Goal: Task Accomplishment & Management: Use online tool/utility

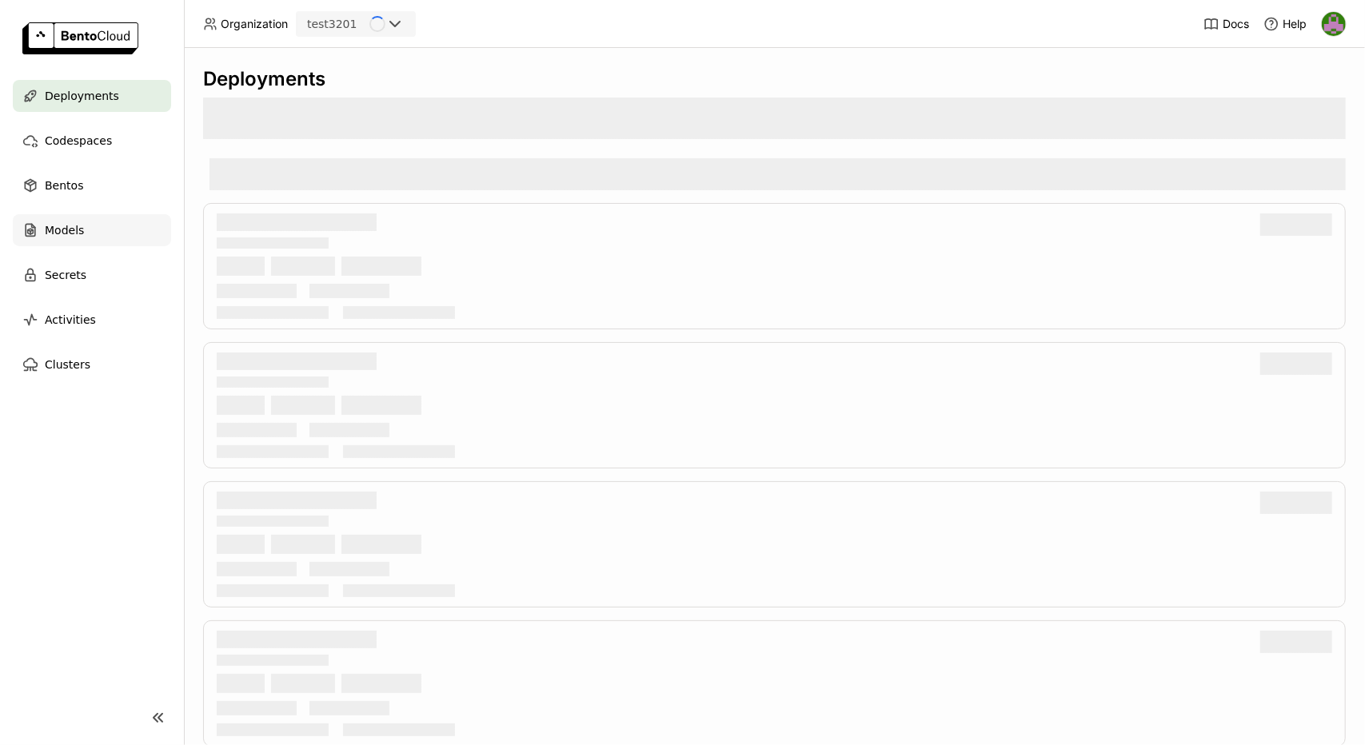
click at [110, 225] on div "Models" at bounding box center [92, 230] width 158 height 32
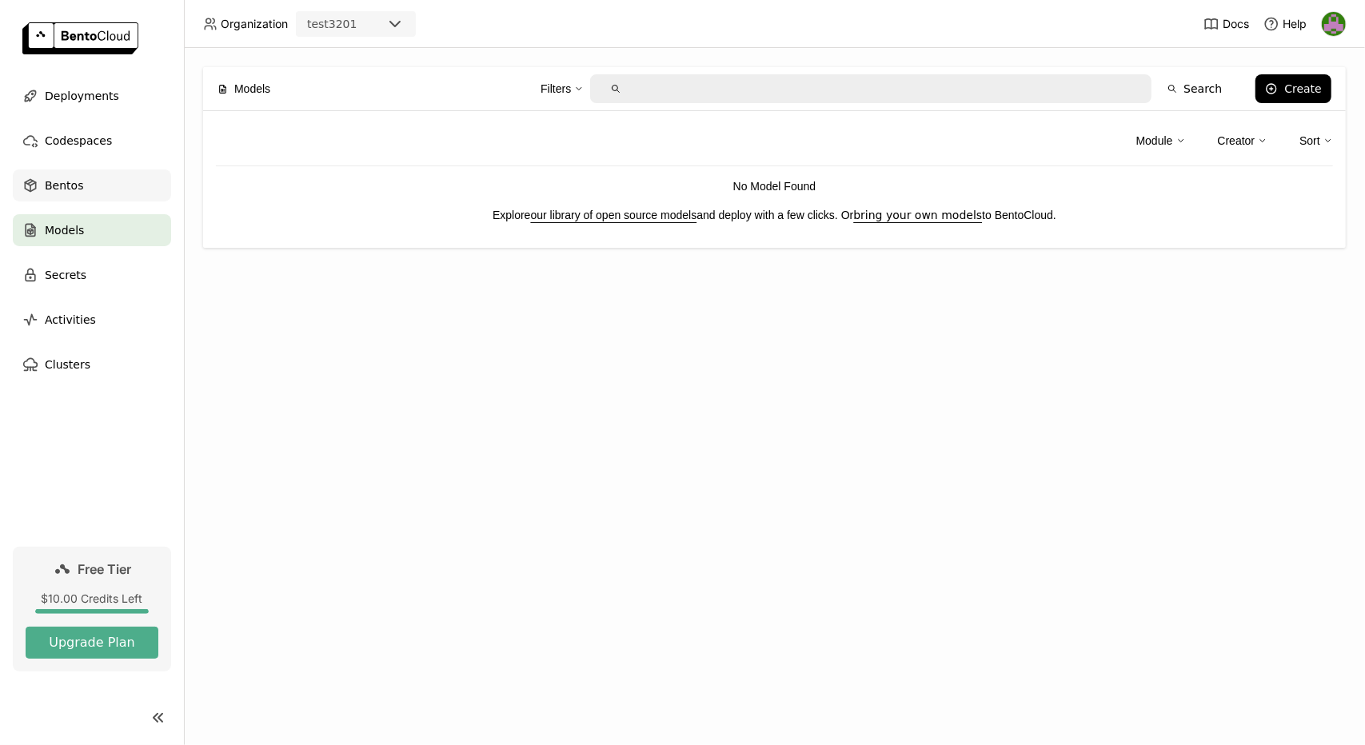
click at [69, 192] on span "Bentos" at bounding box center [64, 185] width 38 height 19
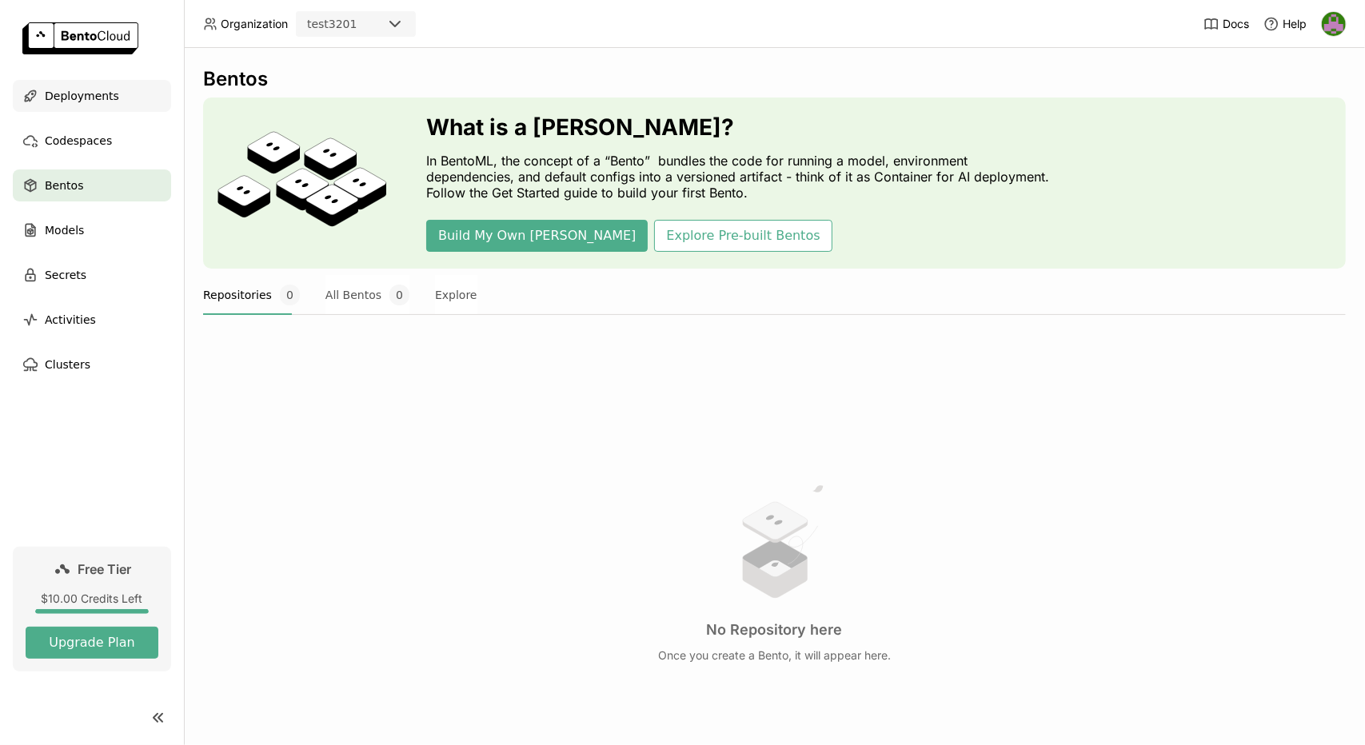
click at [101, 105] on span "Deployments" at bounding box center [82, 95] width 74 height 19
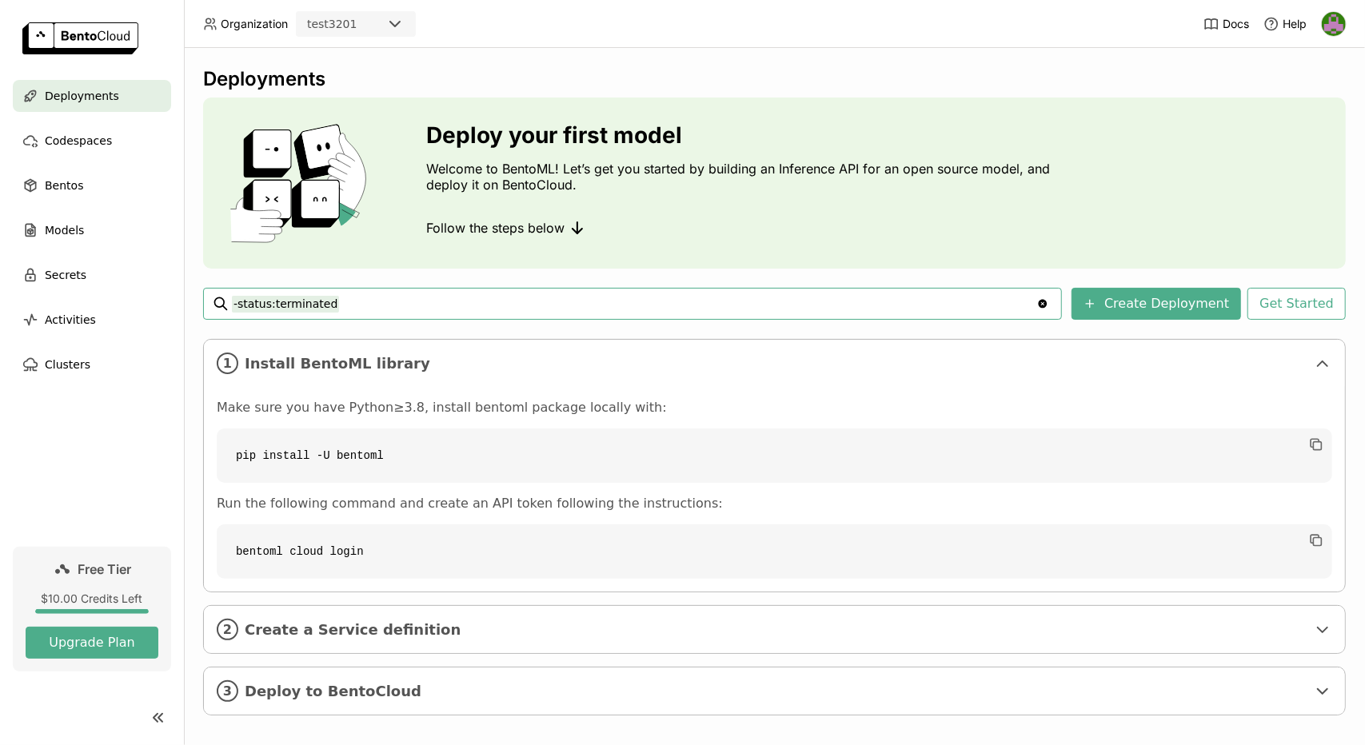
scroll to position [11, 0]
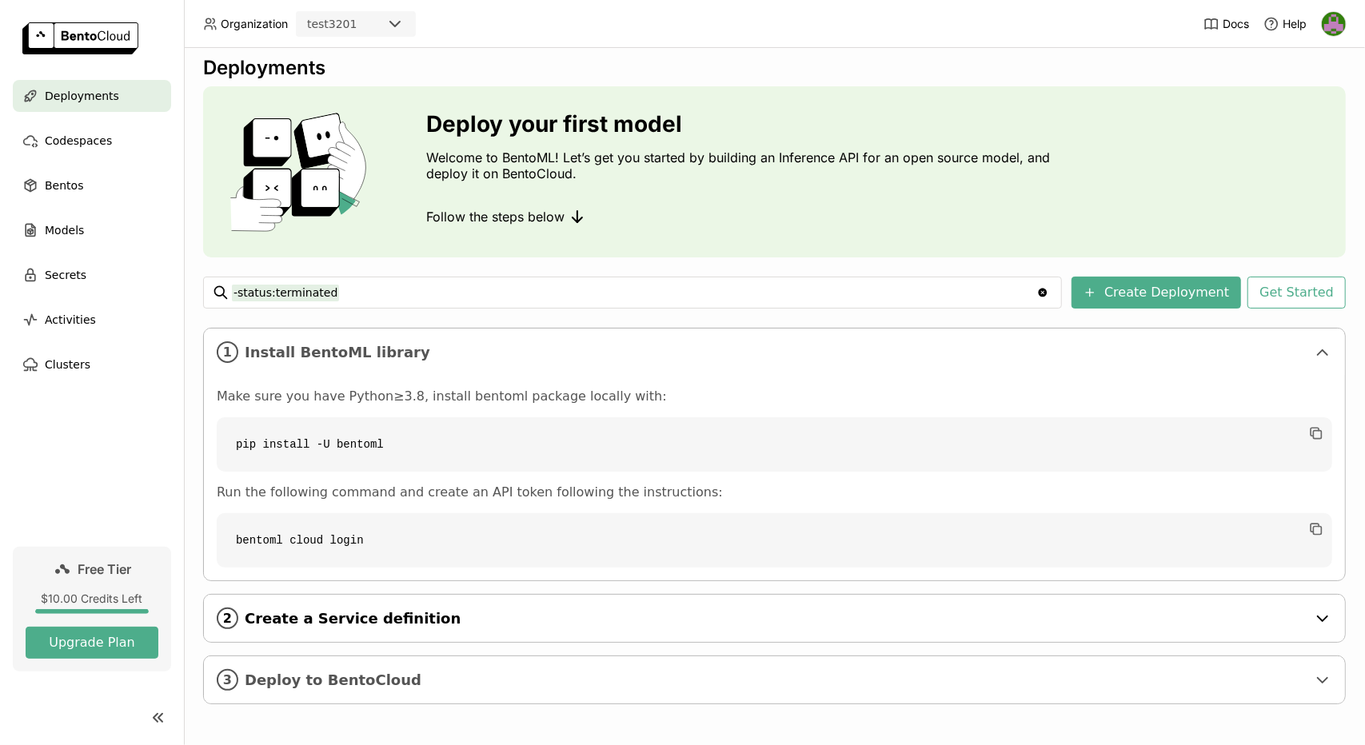
click at [622, 602] on div "2 Create a Service definition" at bounding box center [774, 618] width 1141 height 47
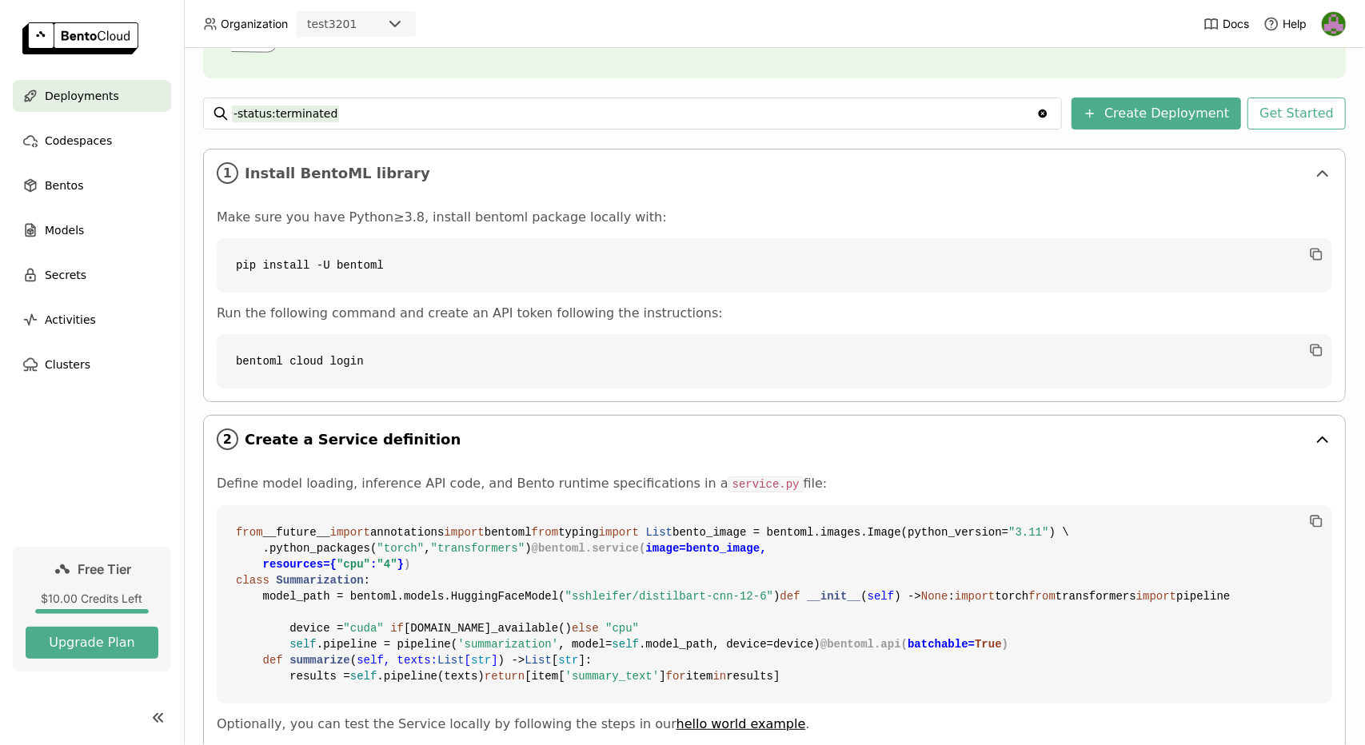
scroll to position [190, 0]
click at [993, 428] on div "2 Create a Service definition" at bounding box center [774, 439] width 1141 height 47
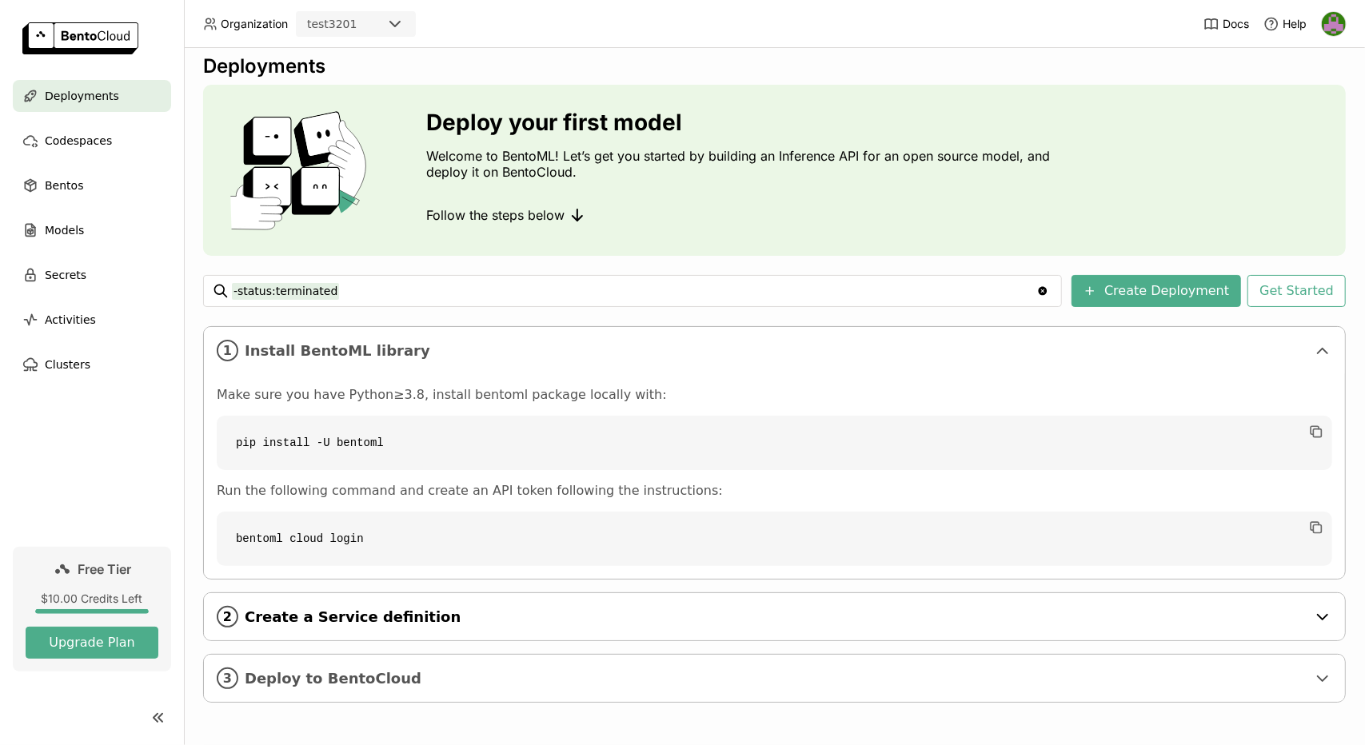
scroll to position [11, 0]
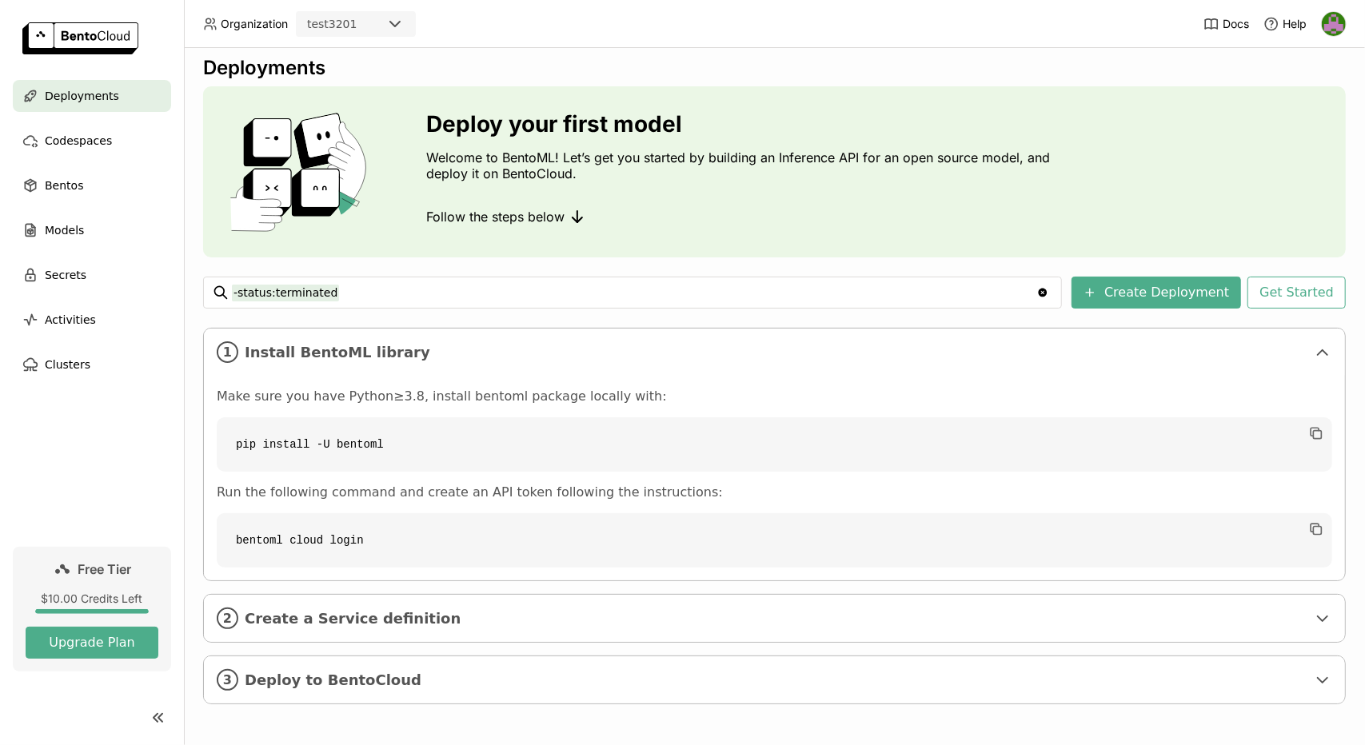
click at [1131, 308] on div "Deployments Deploy your first model Welcome to BentoML! Let’s get you started b…" at bounding box center [774, 392] width 1143 height 672
click at [1169, 294] on button "Create Deployment" at bounding box center [1156, 293] width 170 height 32
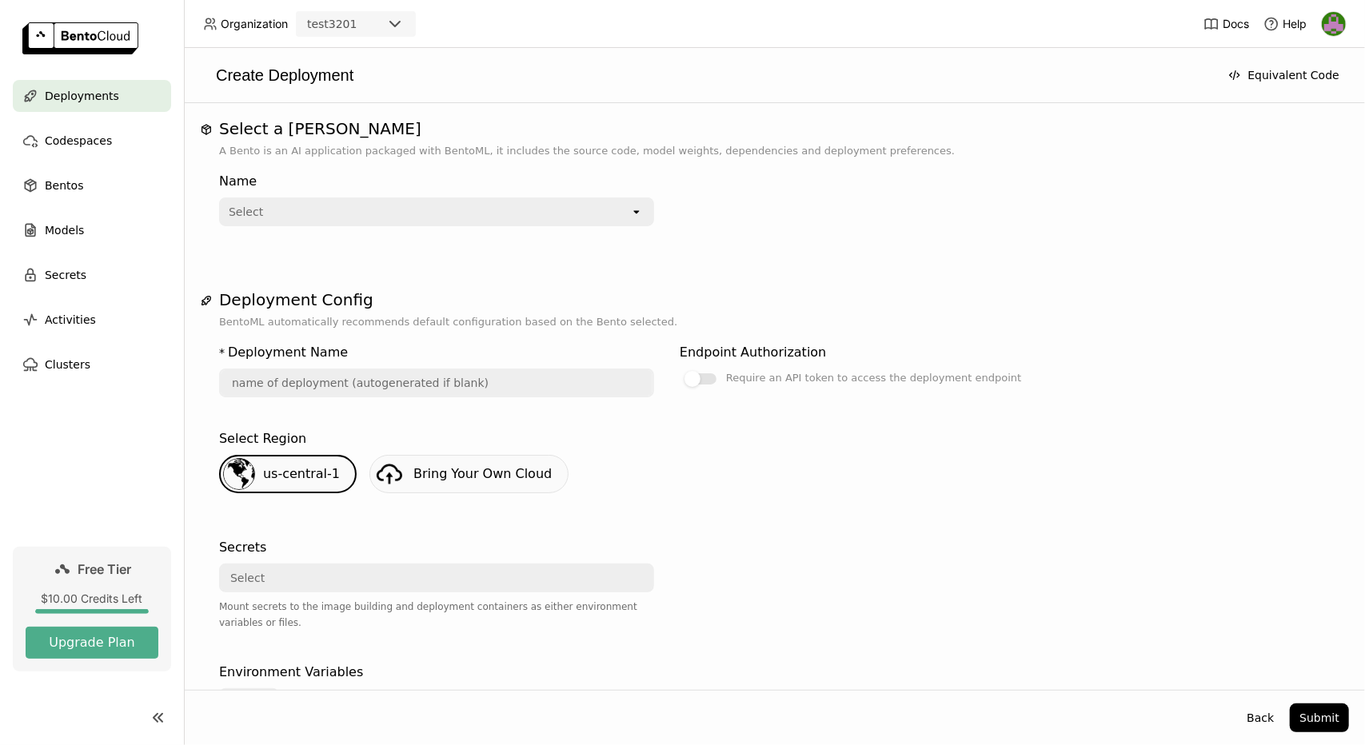
scroll to position [2, 0]
click at [628, 203] on div "Select" at bounding box center [425, 210] width 409 height 26
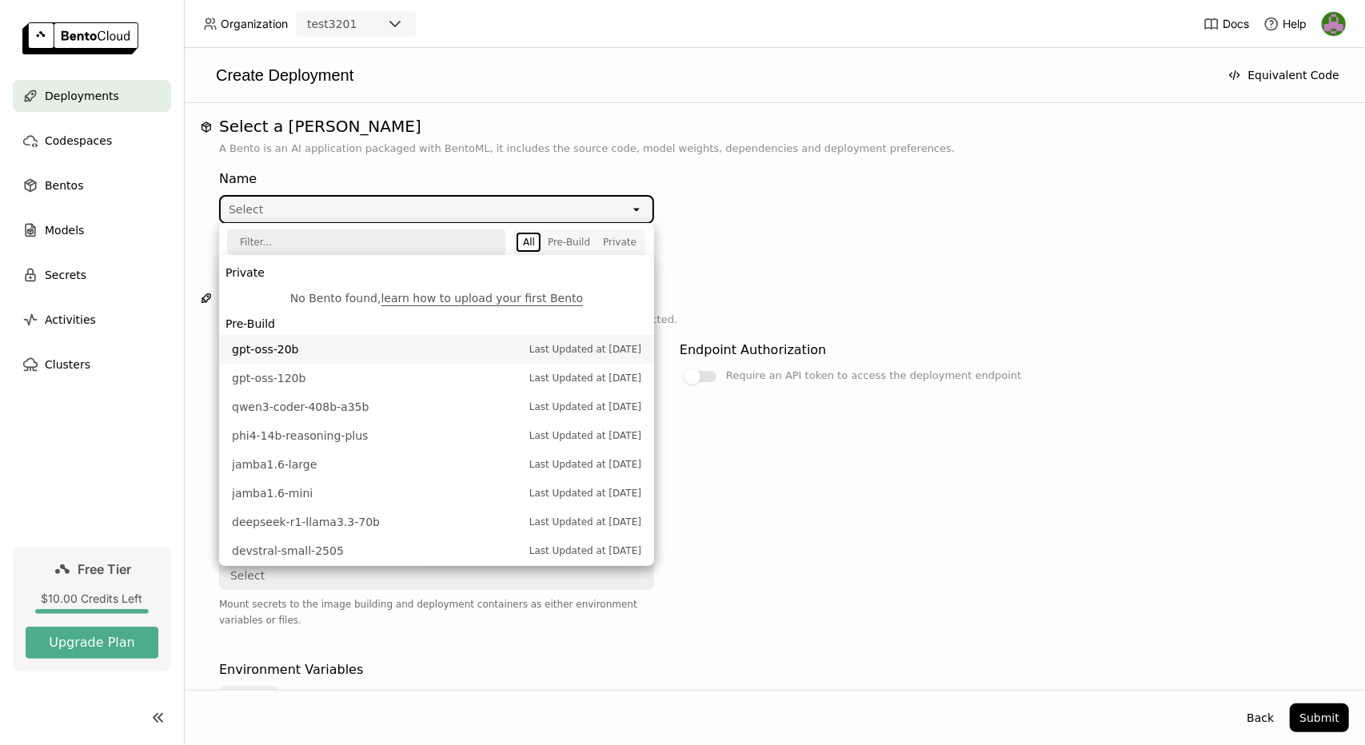
click at [509, 362] on li "gpt-oss-20b Last Updated at [DATE]" at bounding box center [436, 349] width 435 height 29
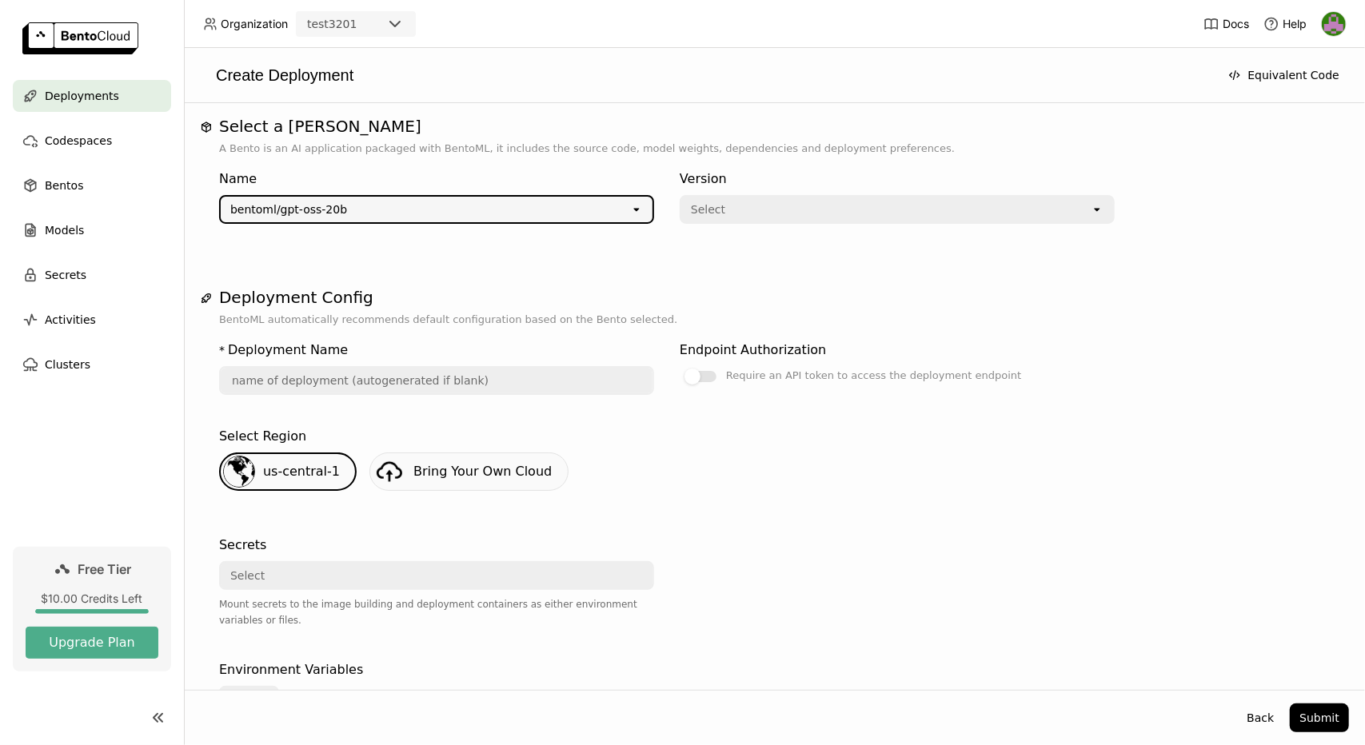
type input "gpt-oss-20-b-lwfb"
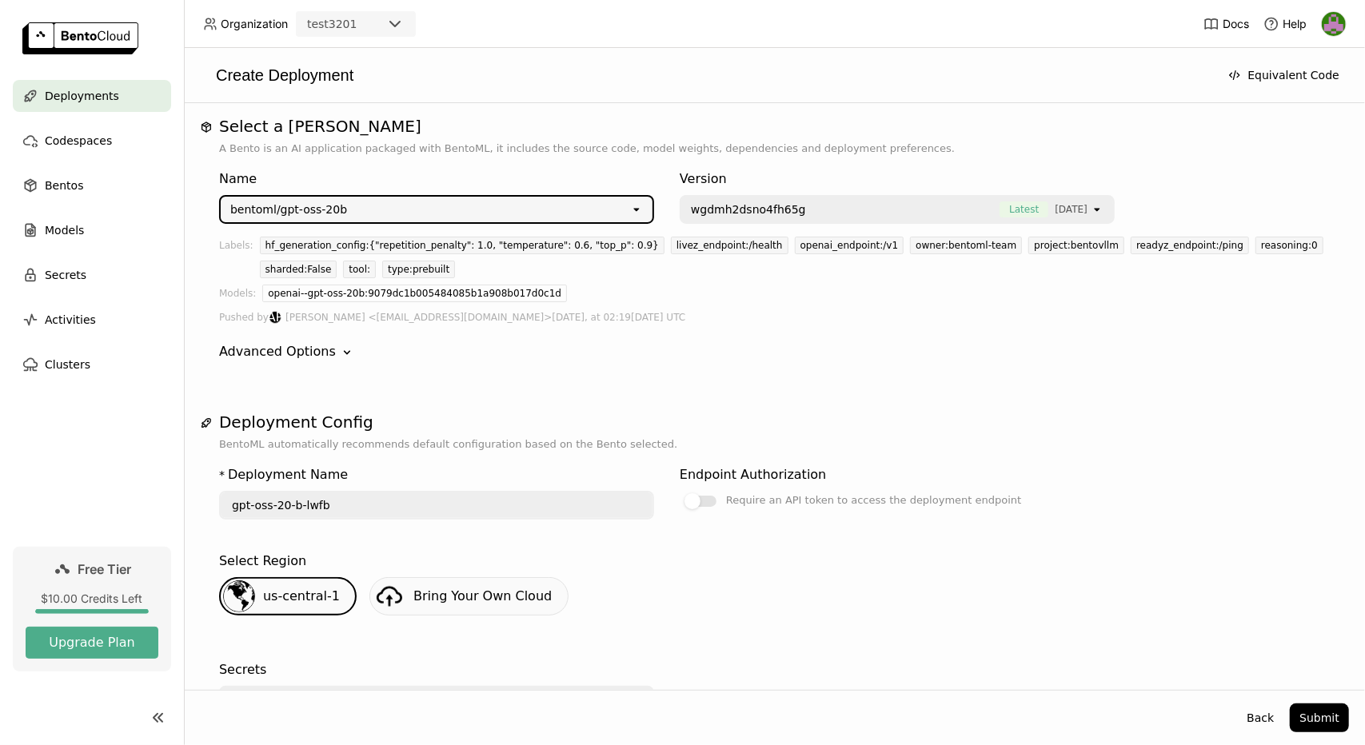
click at [849, 219] on div "wgdmh2dsno4fh65g Latest [DATE]" at bounding box center [885, 210] width 409 height 26
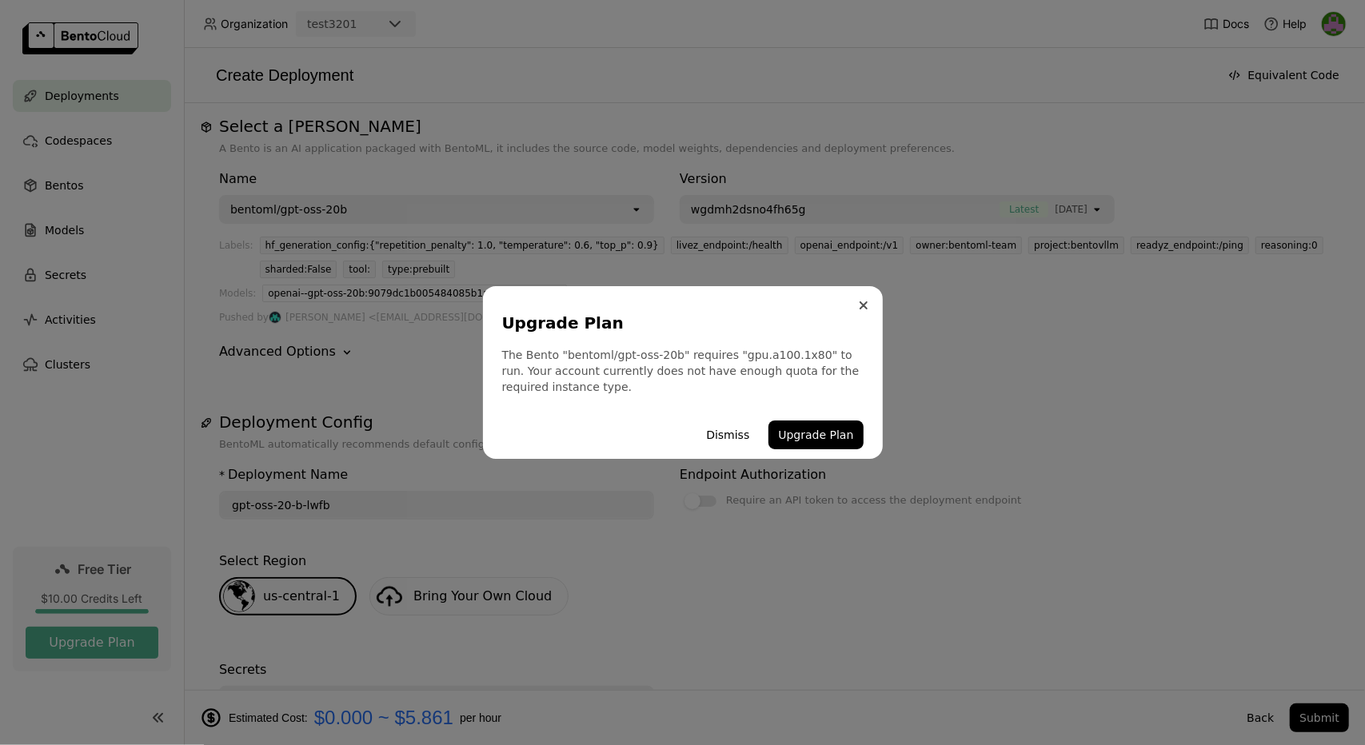
click at [866, 301] on button "Close" at bounding box center [863, 305] width 19 height 19
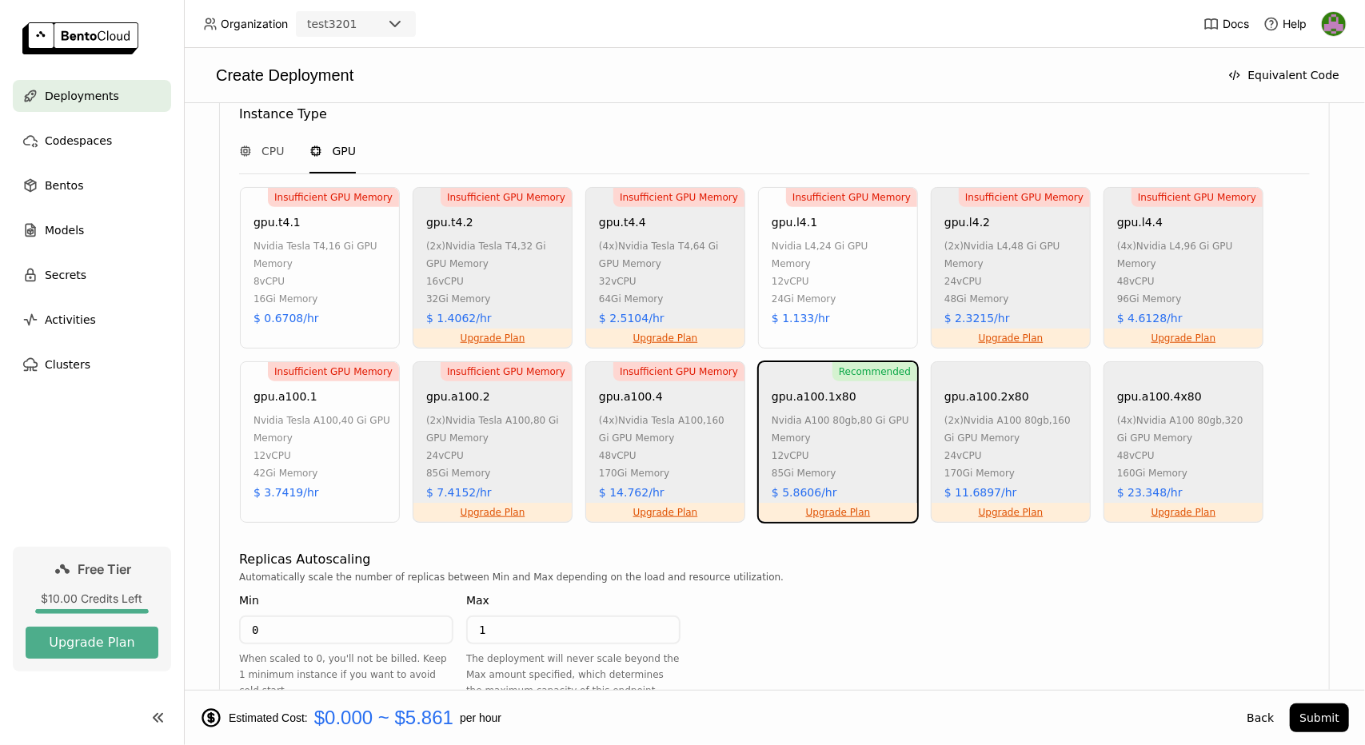
scroll to position [975, 0]
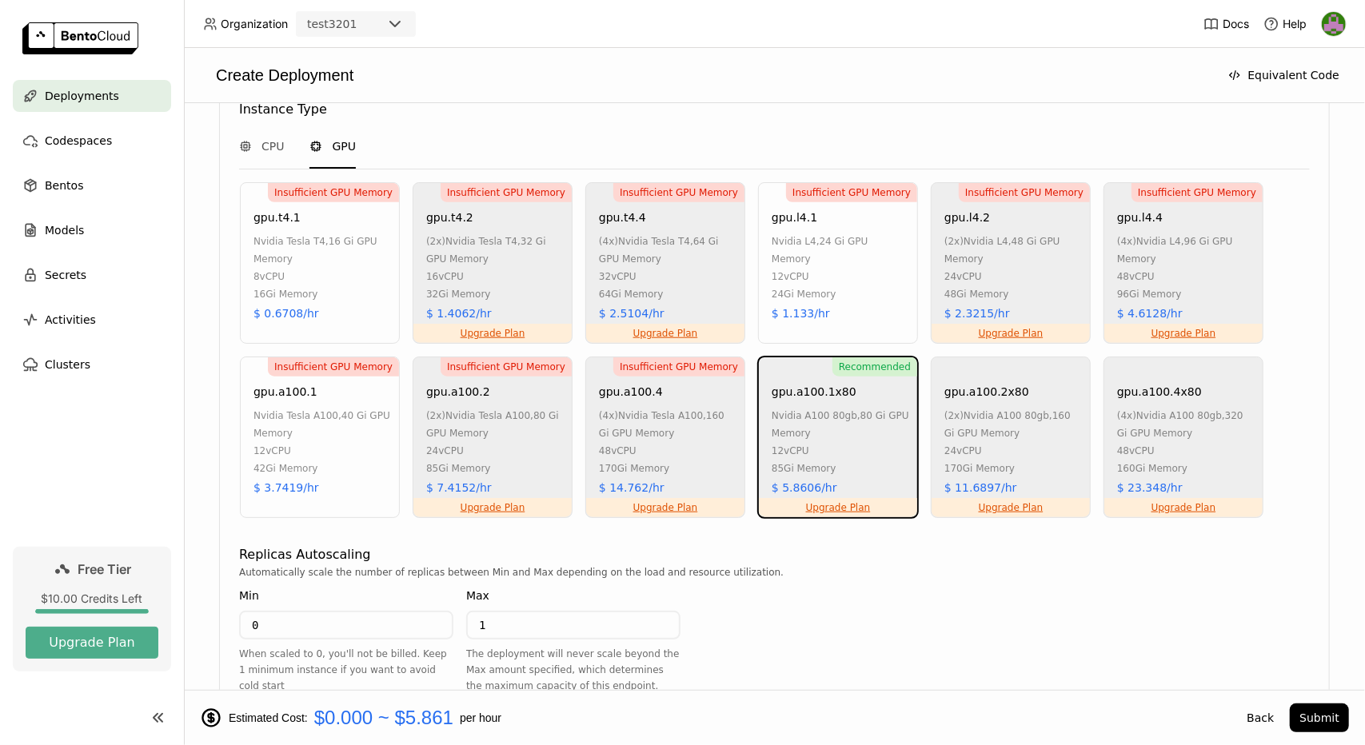
click at [843, 285] on div "24Gi Memory" at bounding box center [841, 294] width 138 height 18
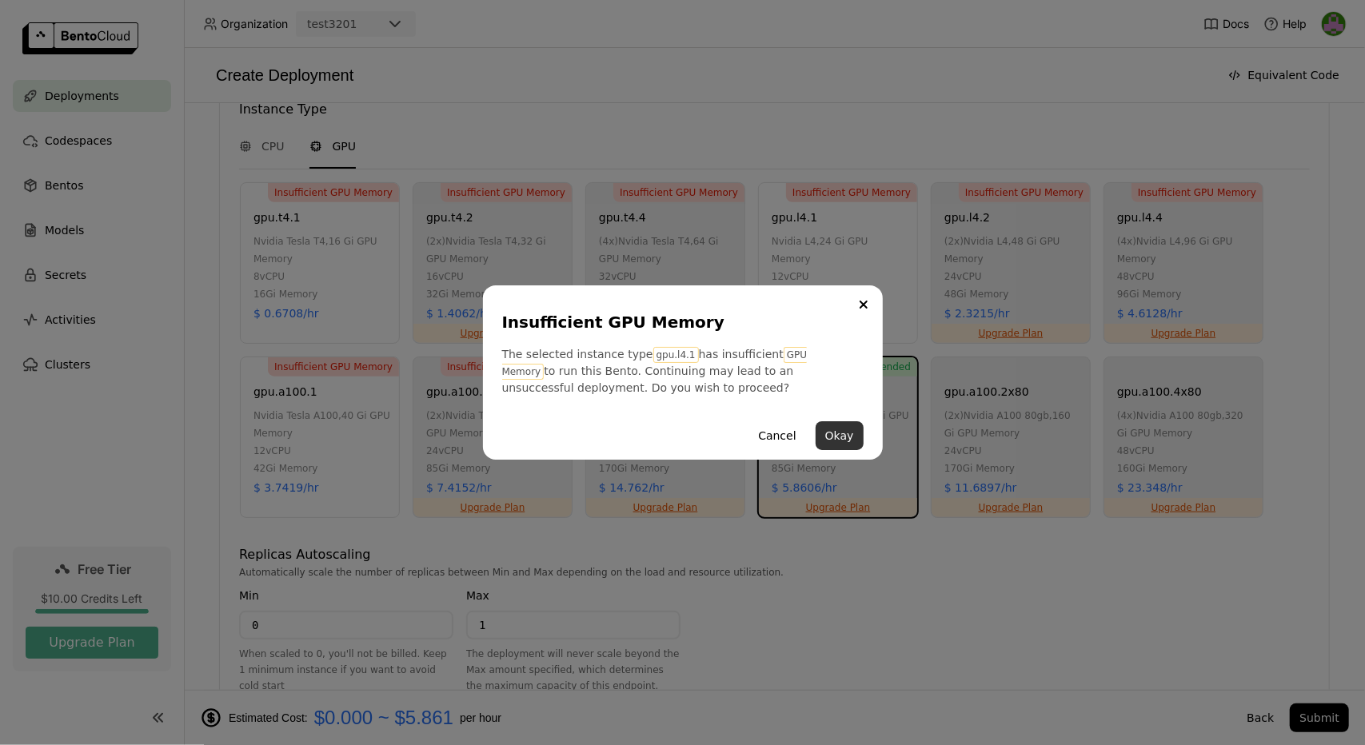
click at [835, 437] on button "Okay" at bounding box center [840, 435] width 48 height 29
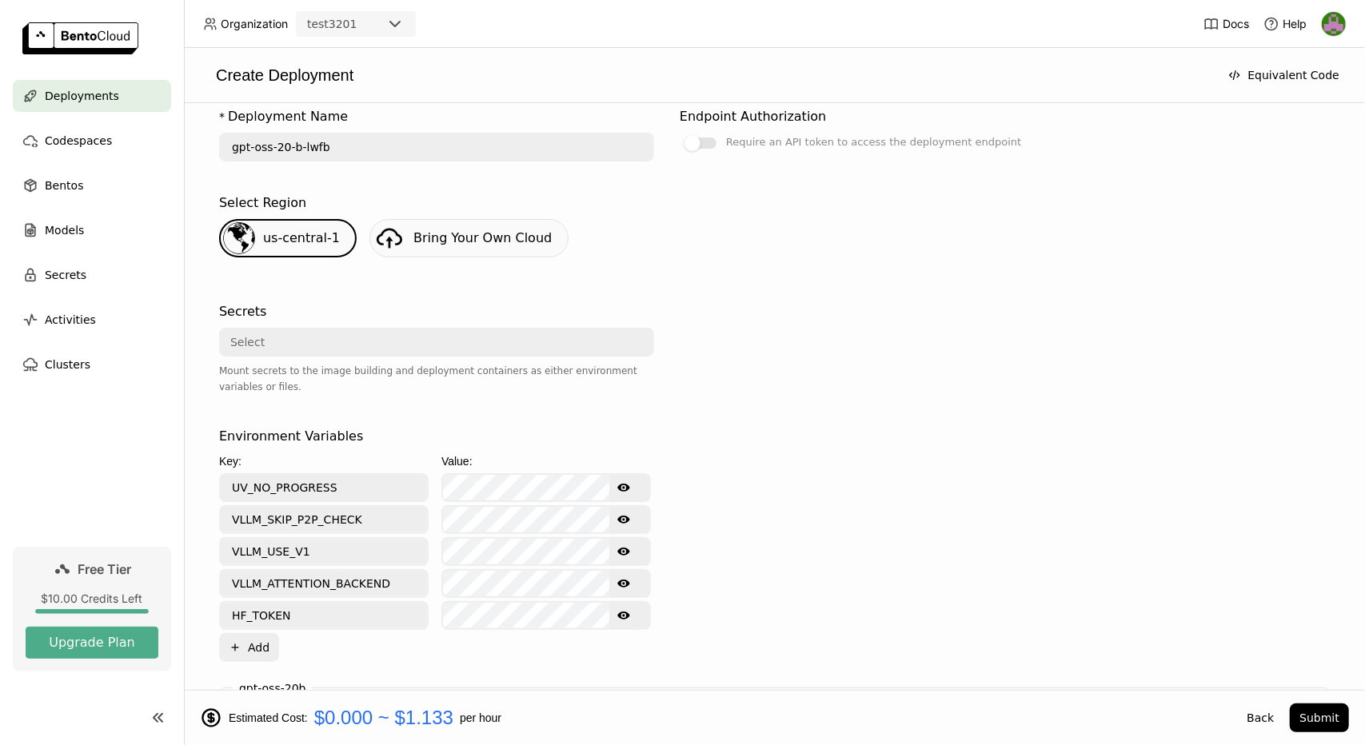
scroll to position [302, 0]
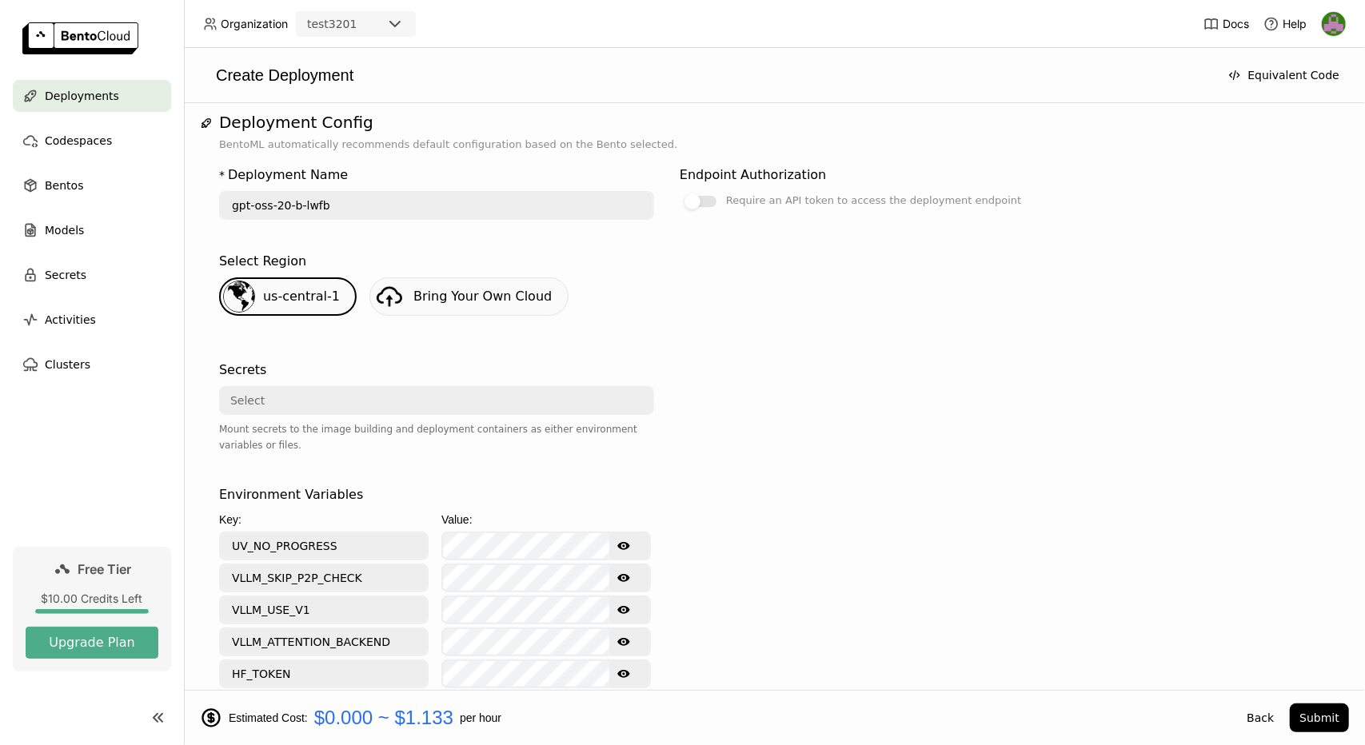
click at [512, 399] on div "Select" at bounding box center [432, 401] width 422 height 26
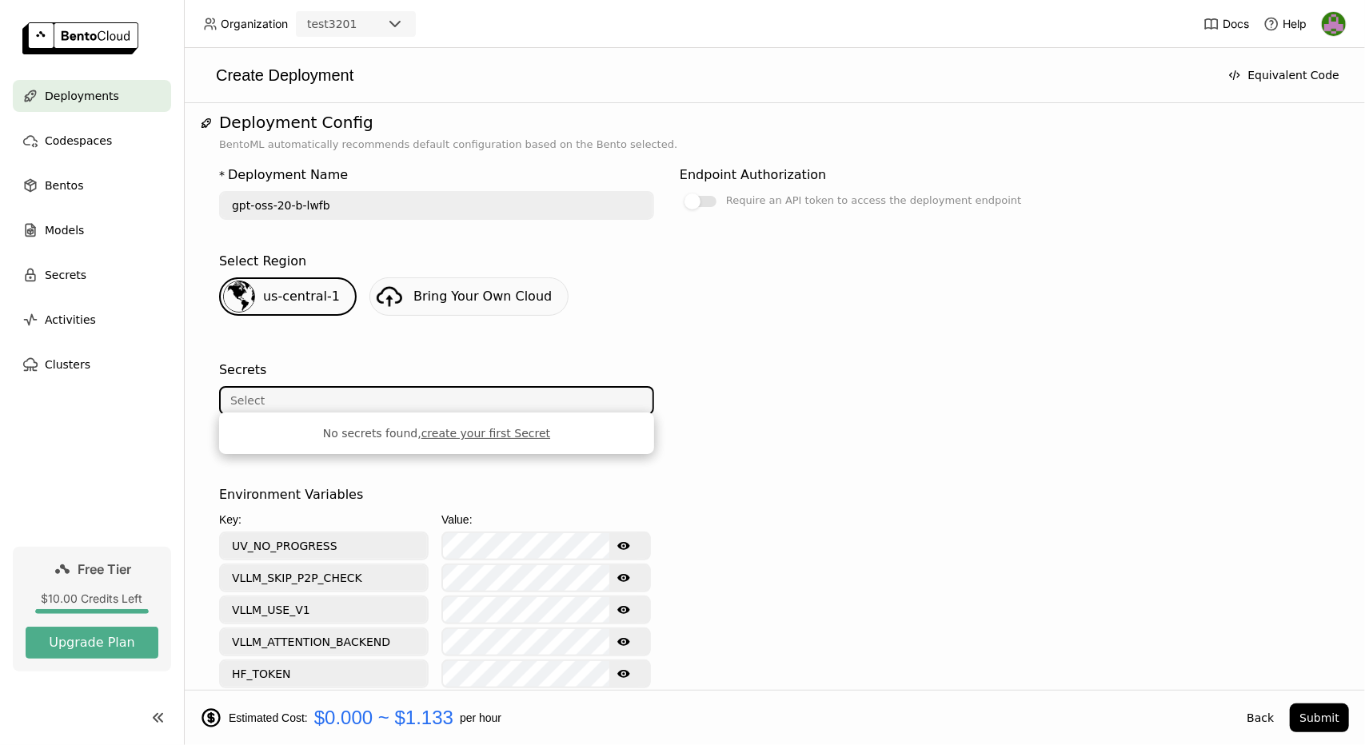
click at [767, 476] on div at bounding box center [897, 416] width 435 height 125
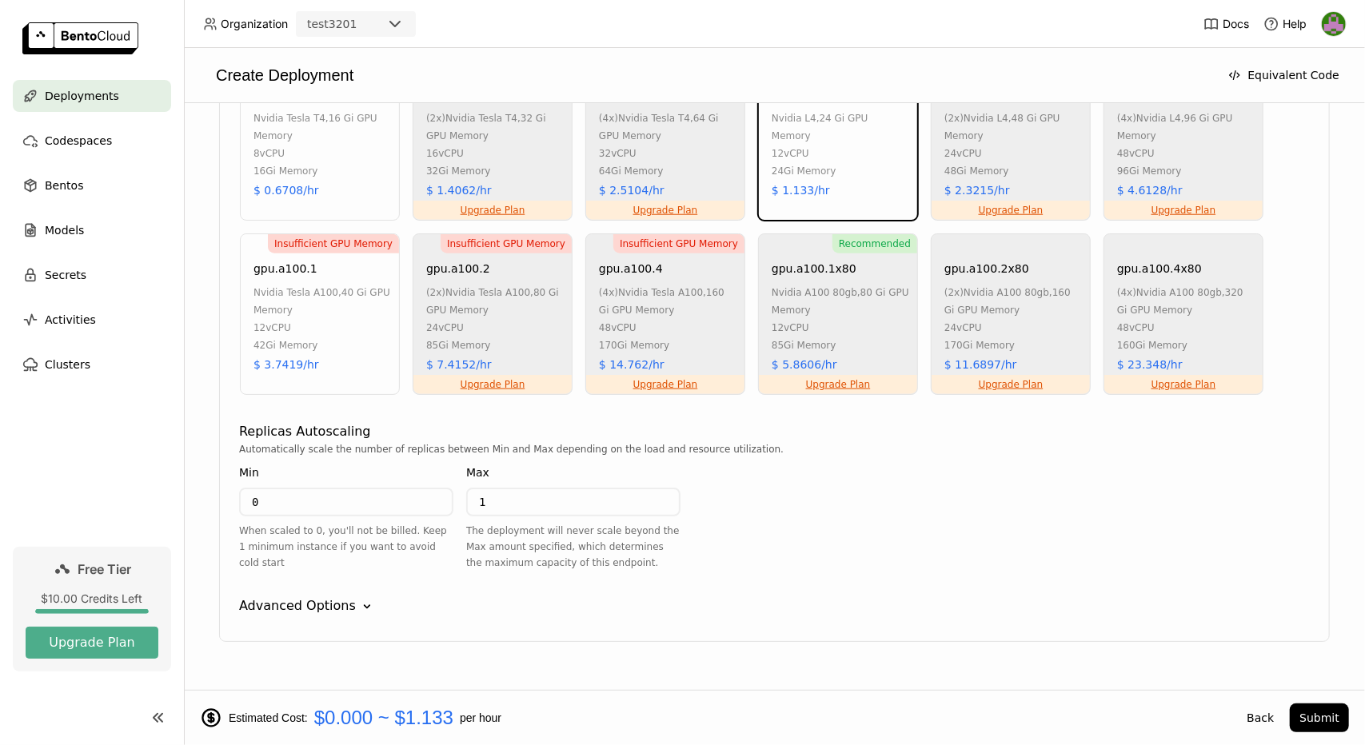
scroll to position [1125, 0]
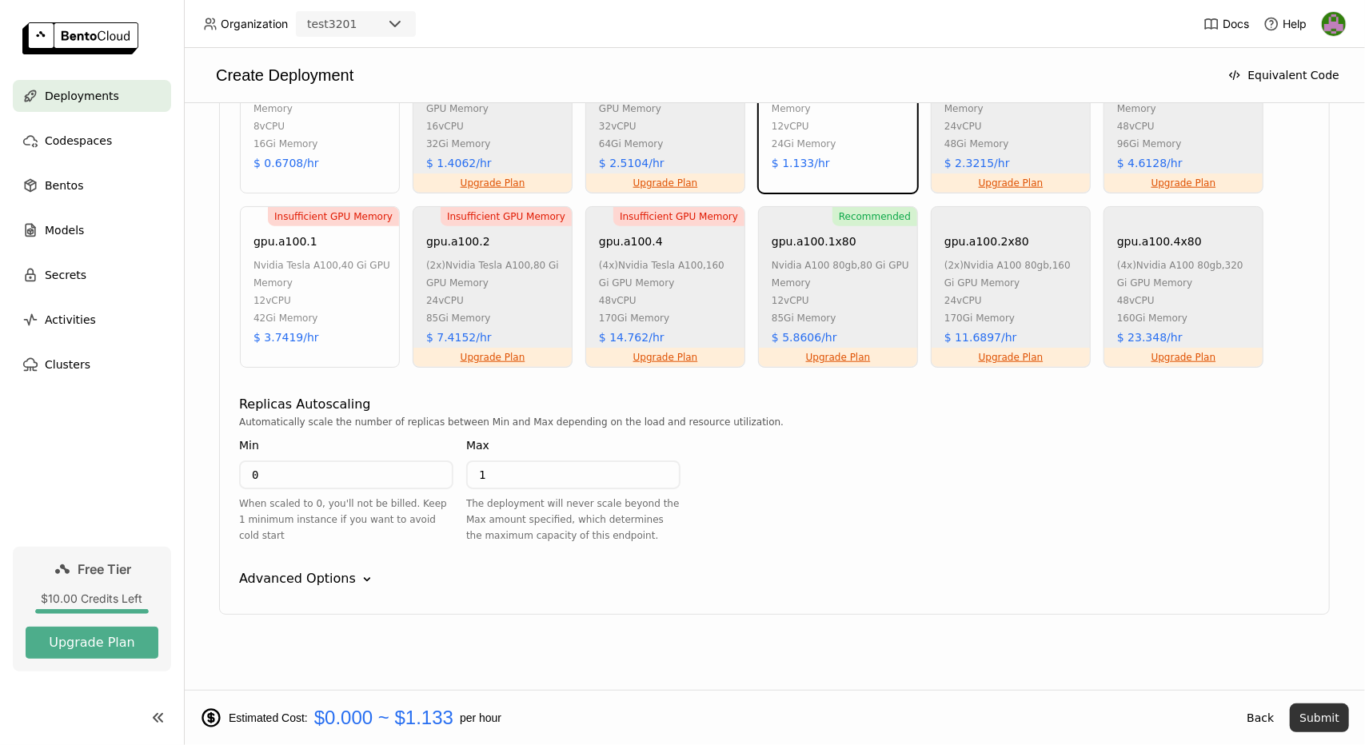
click at [1318, 708] on button "Submit" at bounding box center [1319, 718] width 59 height 29
click at [1330, 712] on button "Submit" at bounding box center [1319, 718] width 59 height 29
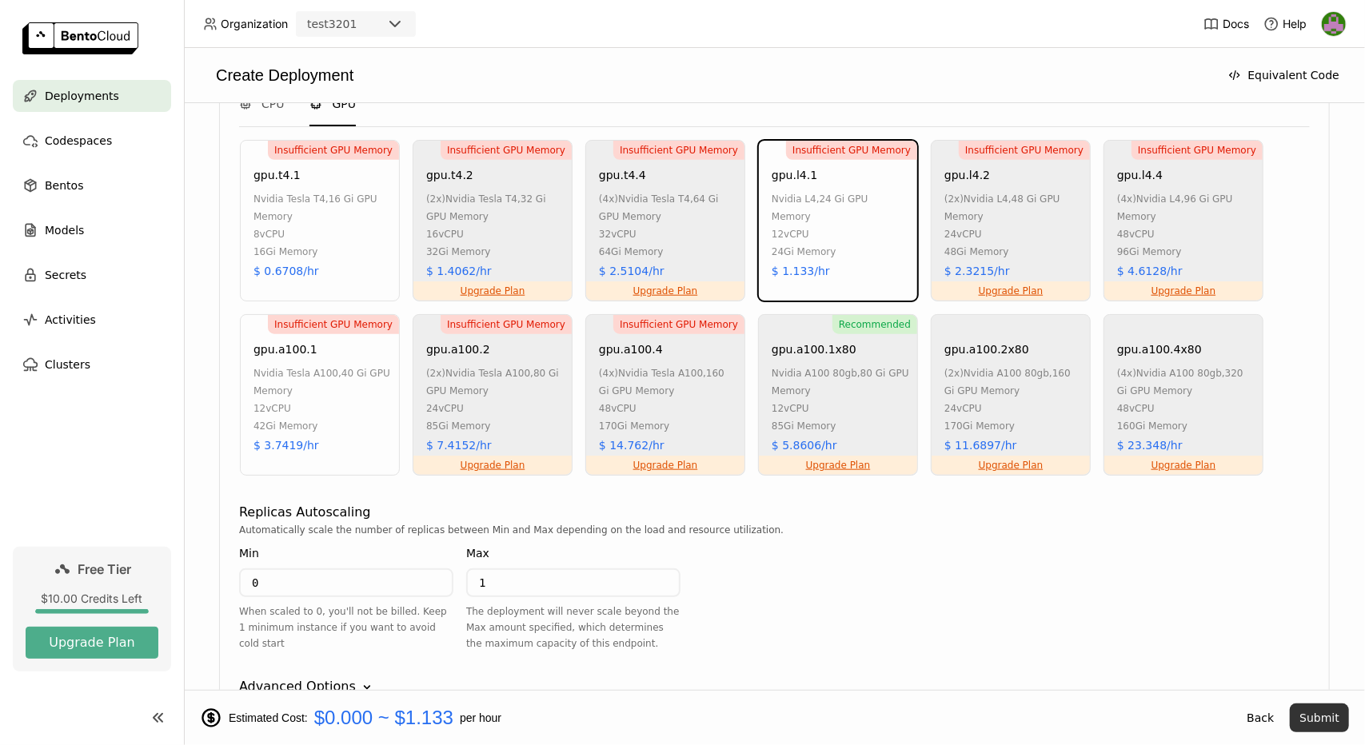
scroll to position [0, 0]
click at [1332, 722] on button "Submit" at bounding box center [1319, 718] width 59 height 29
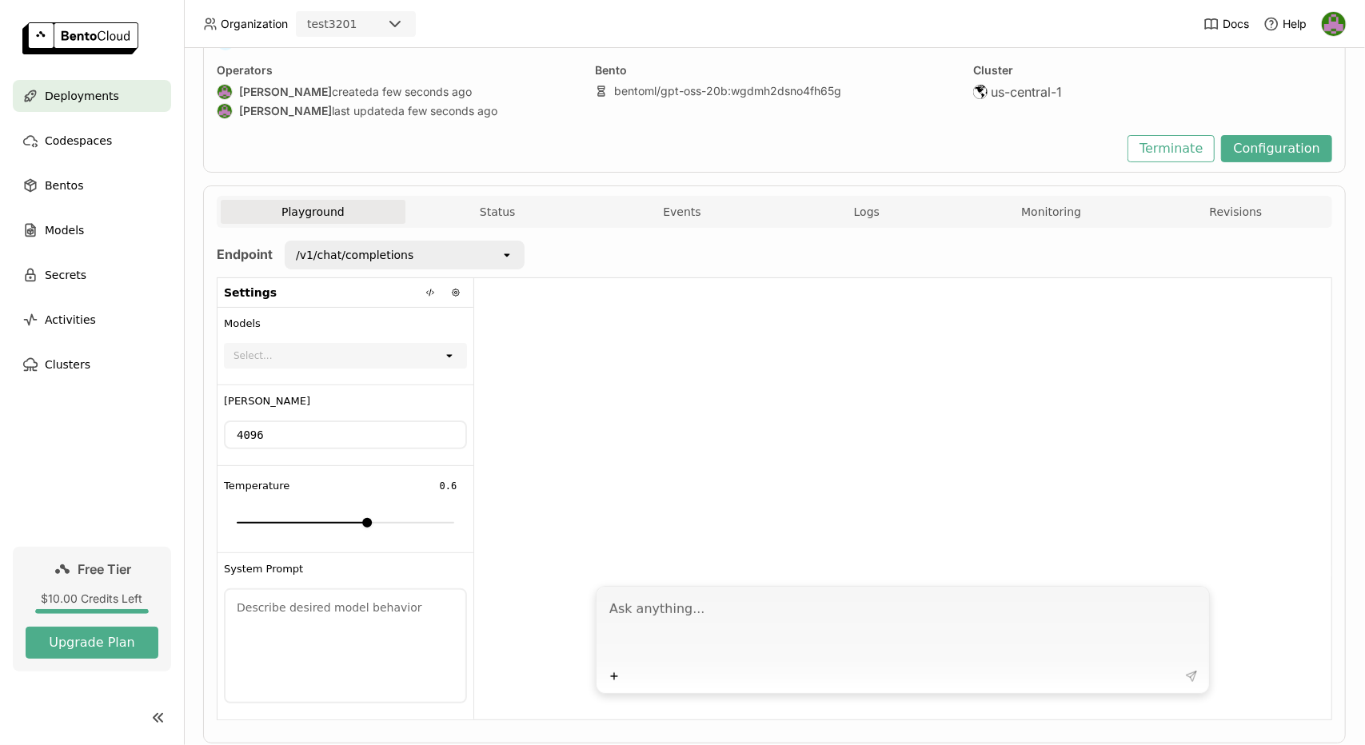
scroll to position [170, 0]
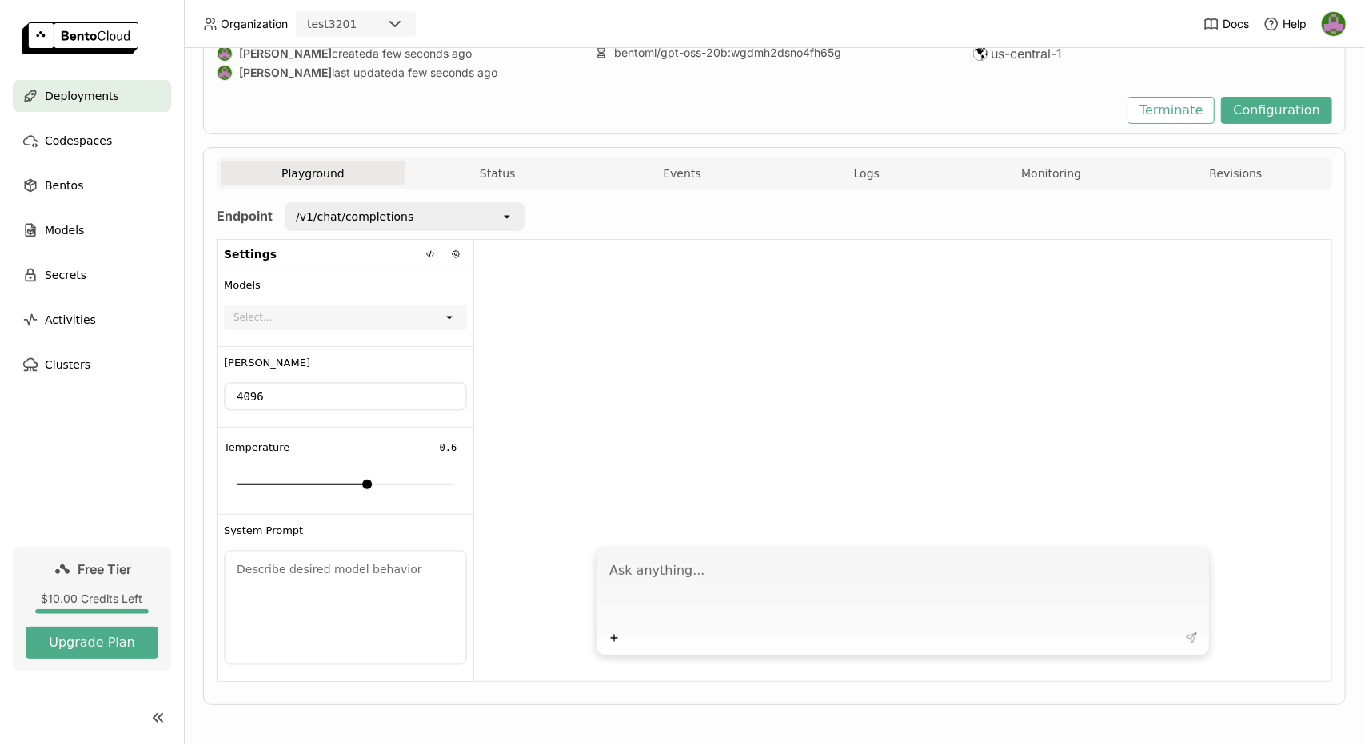
click at [403, 309] on div "Select..." at bounding box center [333, 317] width 217 height 22
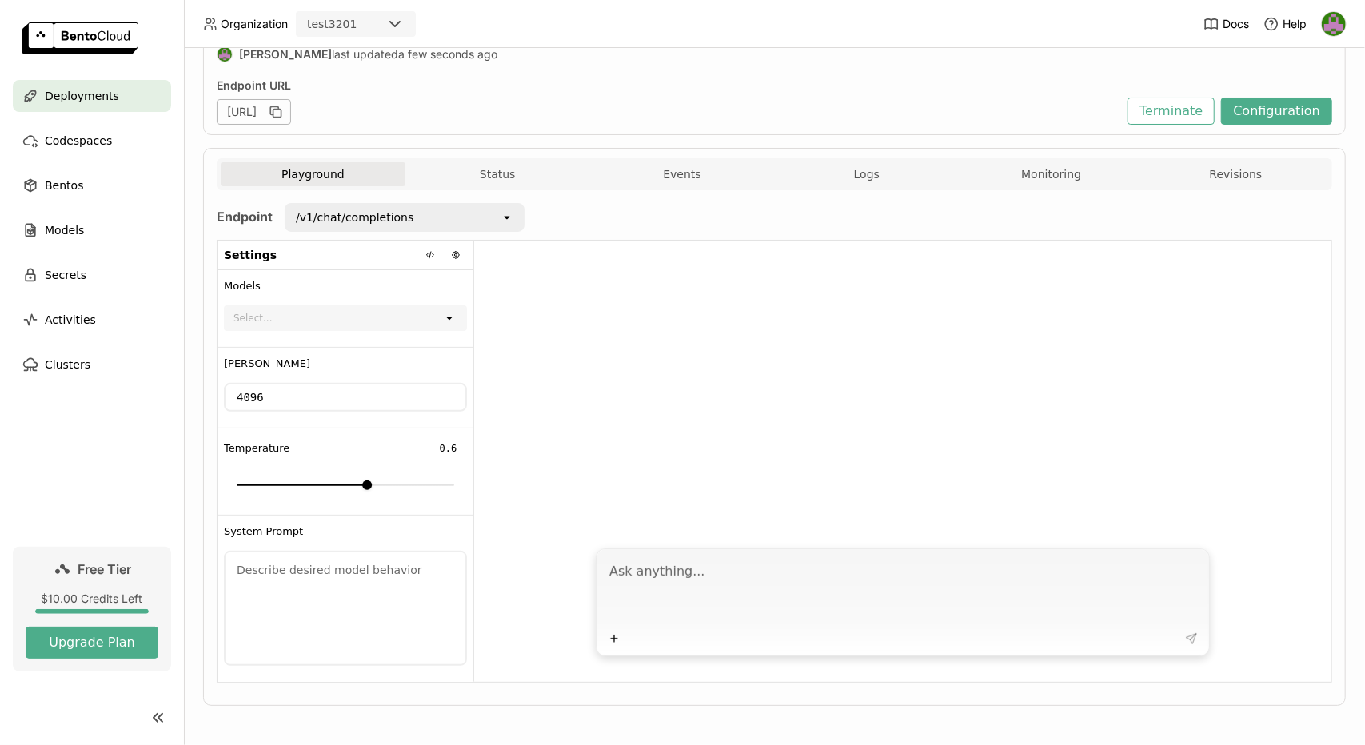
scroll to position [0, 0]
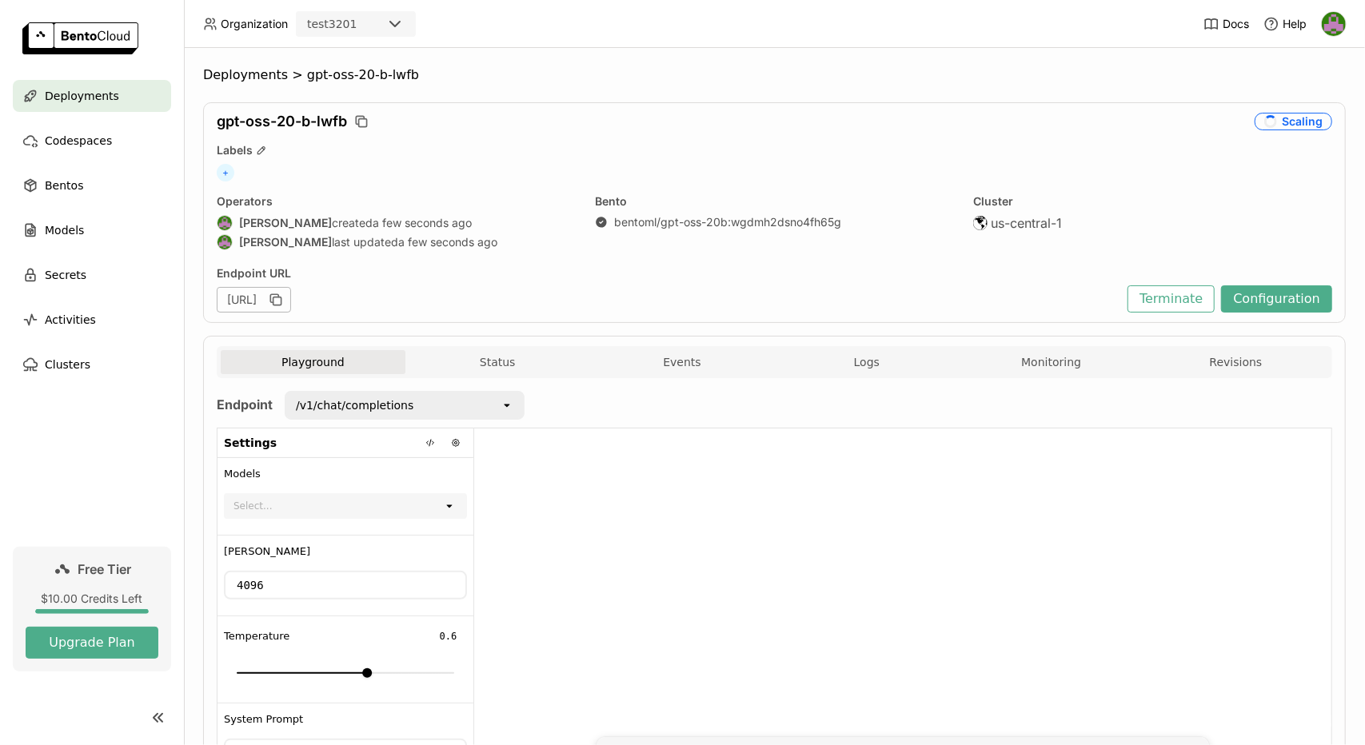
click at [896, 465] on div at bounding box center [902, 578] width 857 height 298
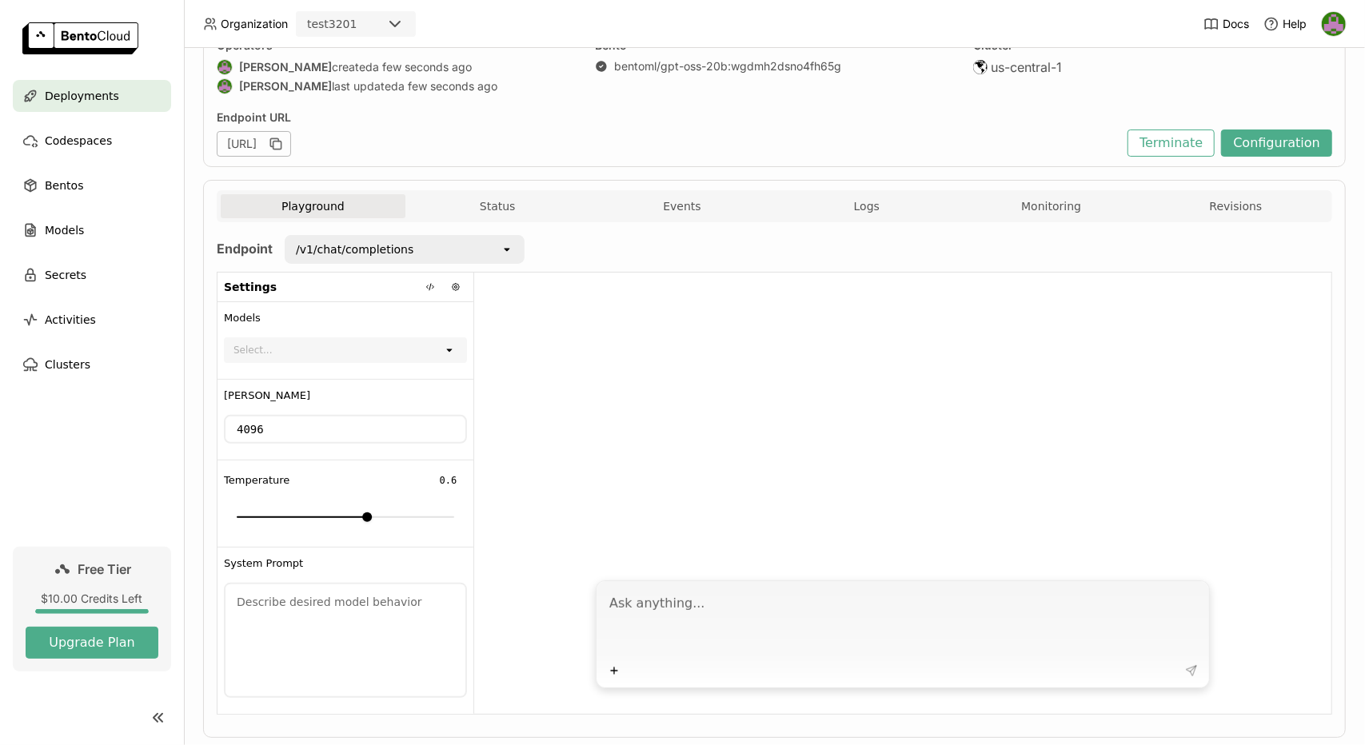
scroll to position [157, 0]
click at [501, 247] on icon "open" at bounding box center [507, 248] width 13 height 13
click at [630, 329] on div at bounding box center [902, 421] width 857 height 298
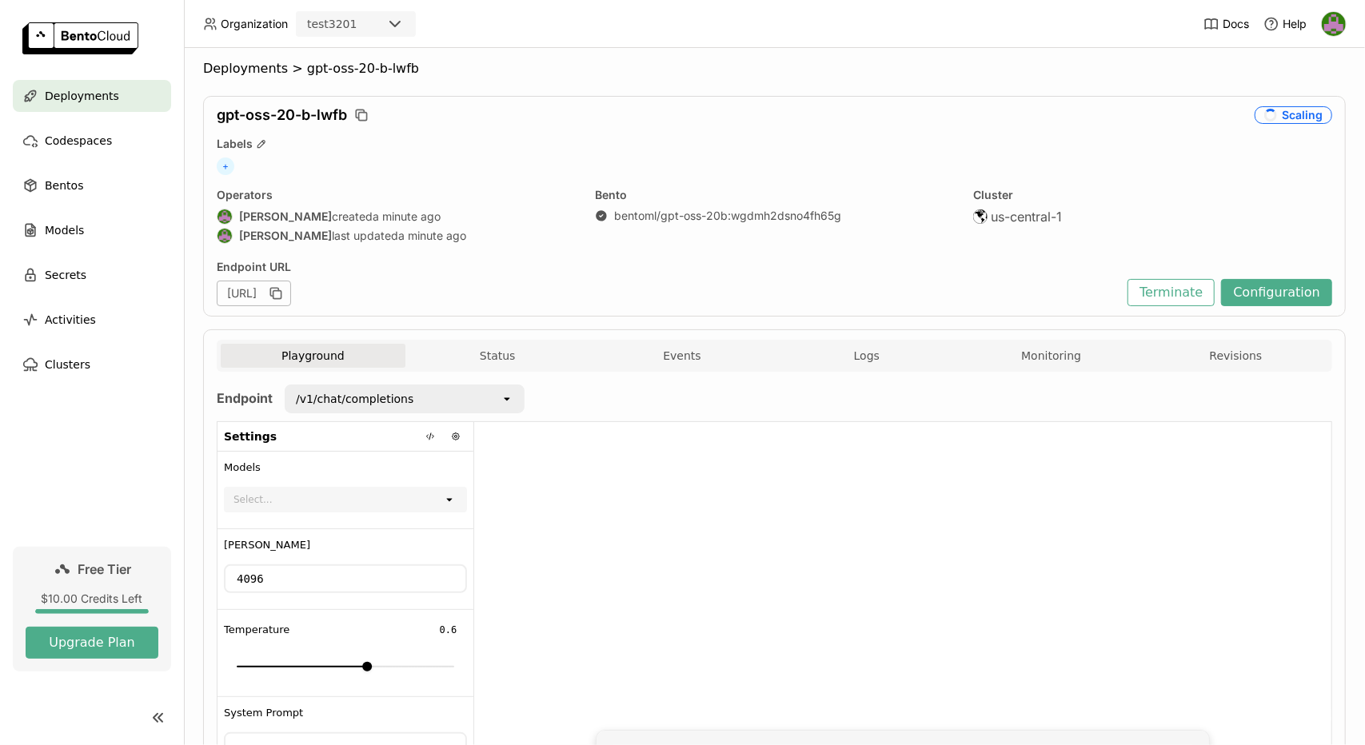
scroll to position [2, 0]
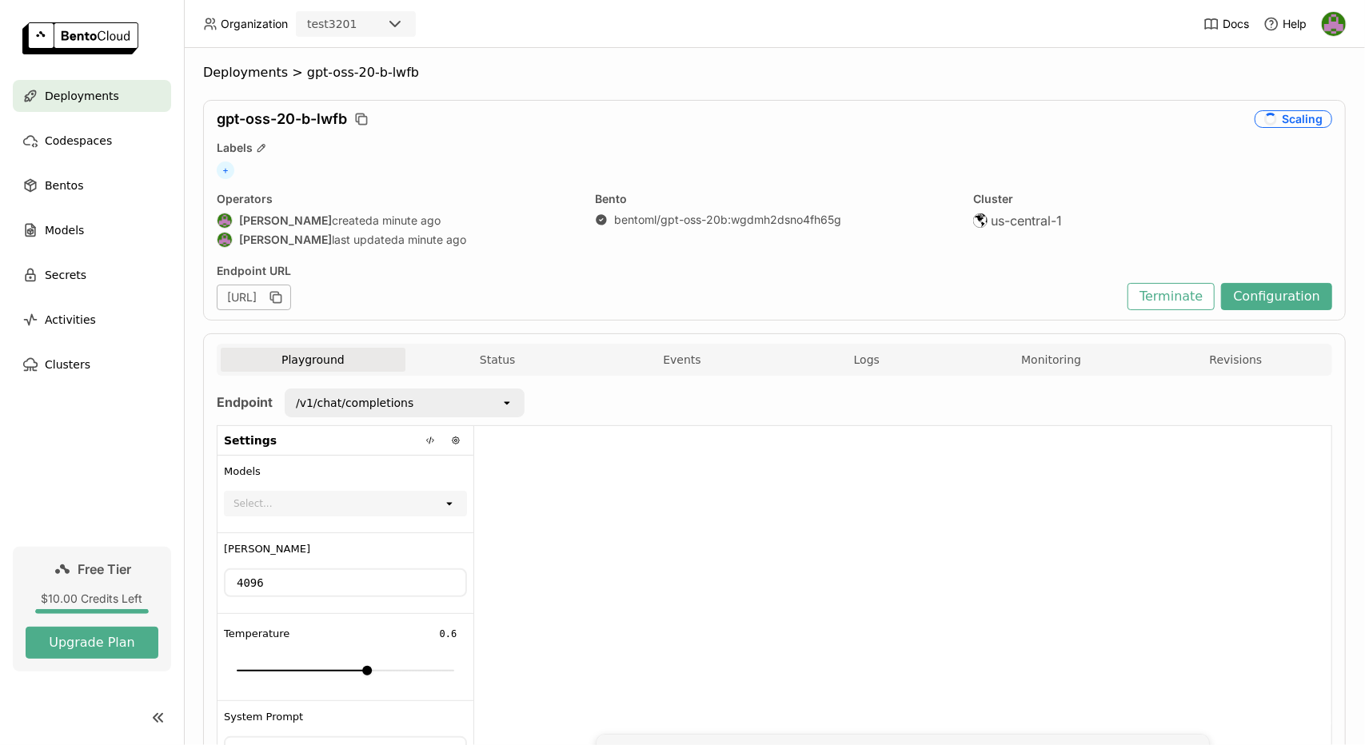
click at [732, 514] on div at bounding box center [902, 575] width 857 height 298
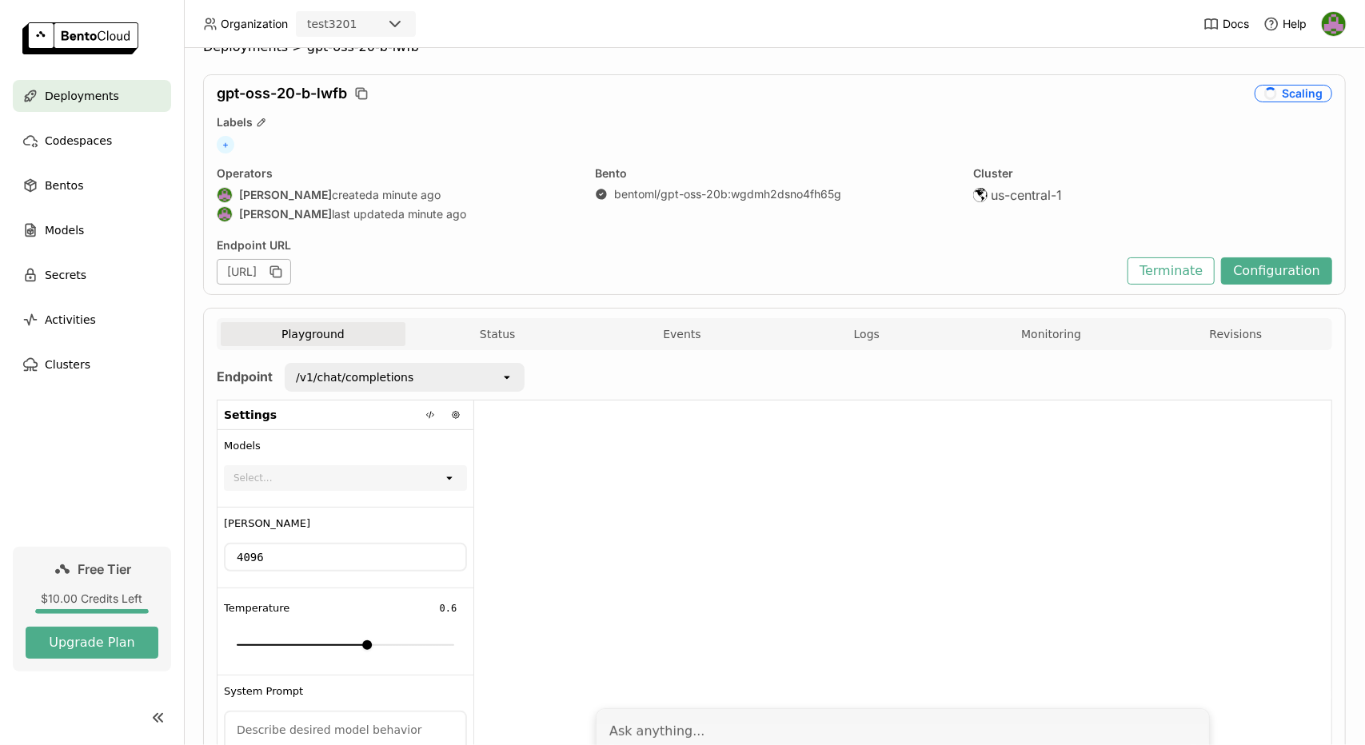
scroll to position [30, 0]
click at [291, 267] on div "[URL]" at bounding box center [254, 270] width 74 height 26
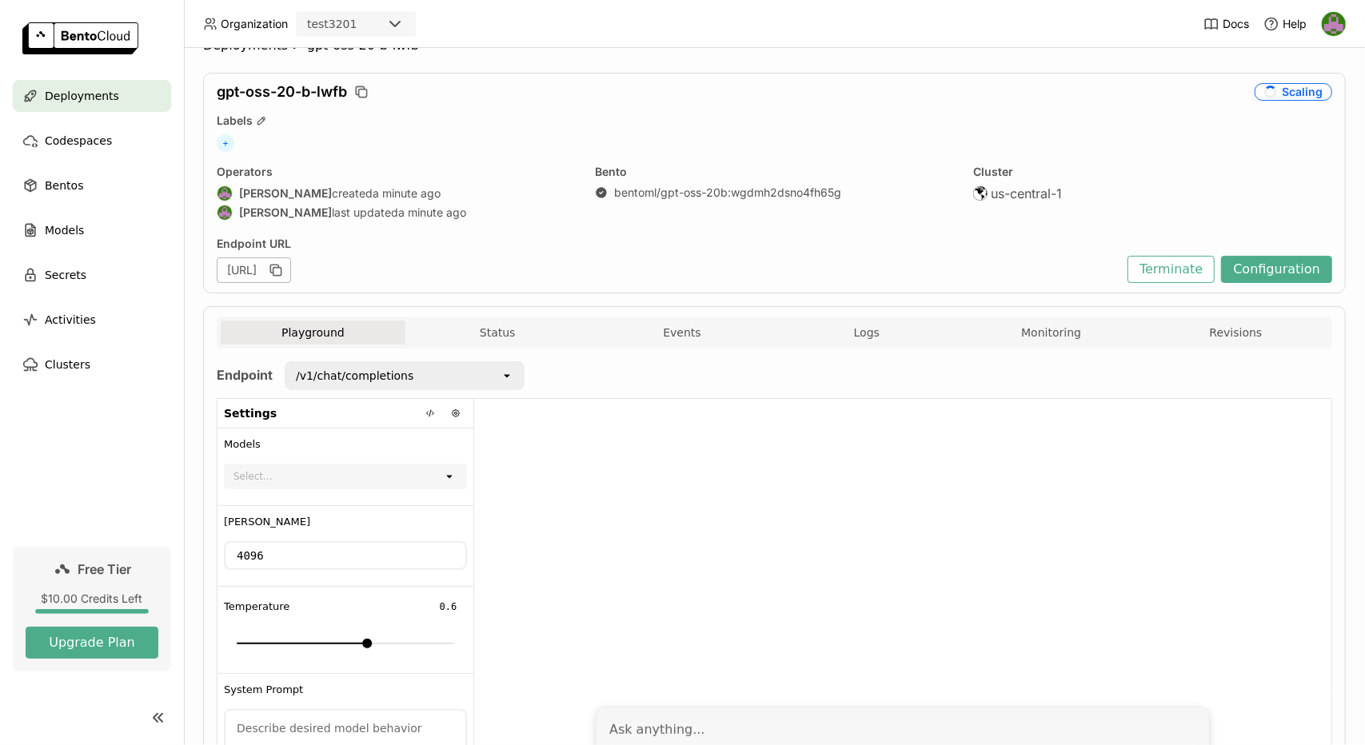
click at [616, 434] on div at bounding box center [902, 548] width 857 height 298
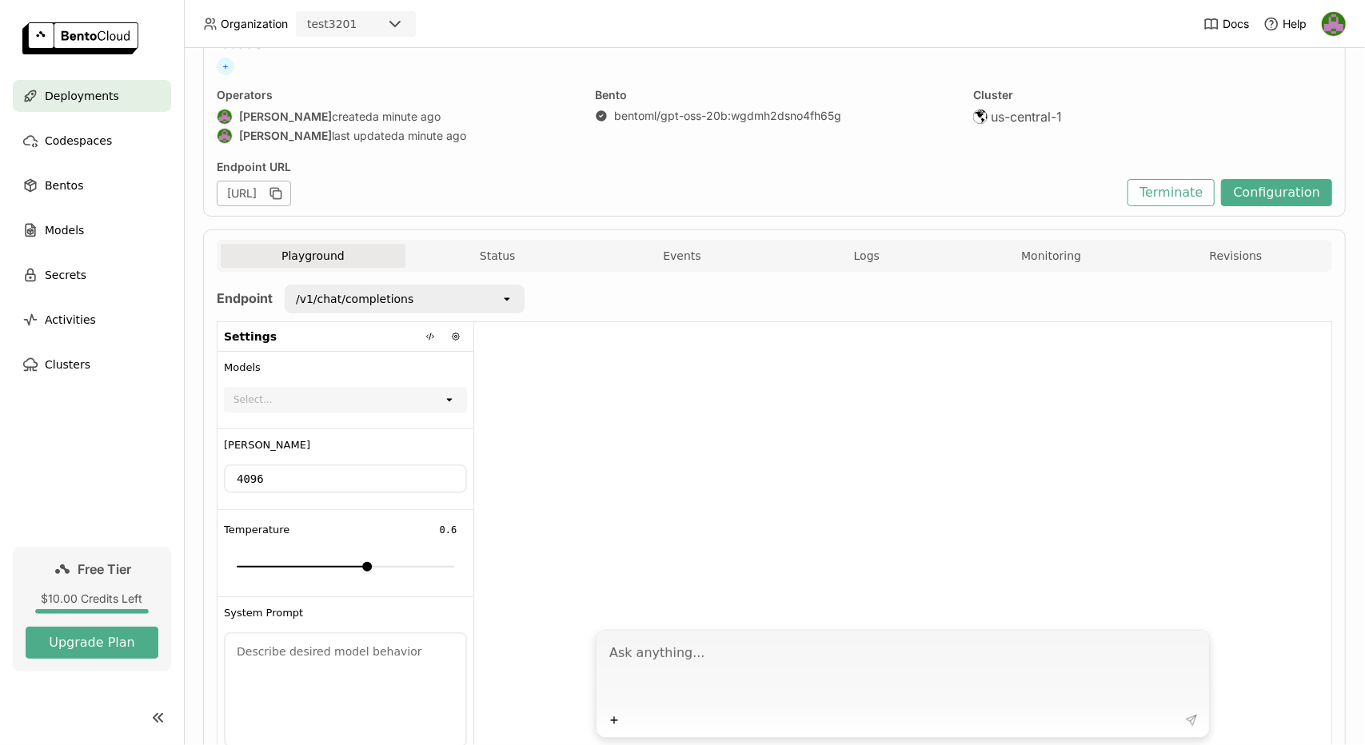
scroll to position [0, 0]
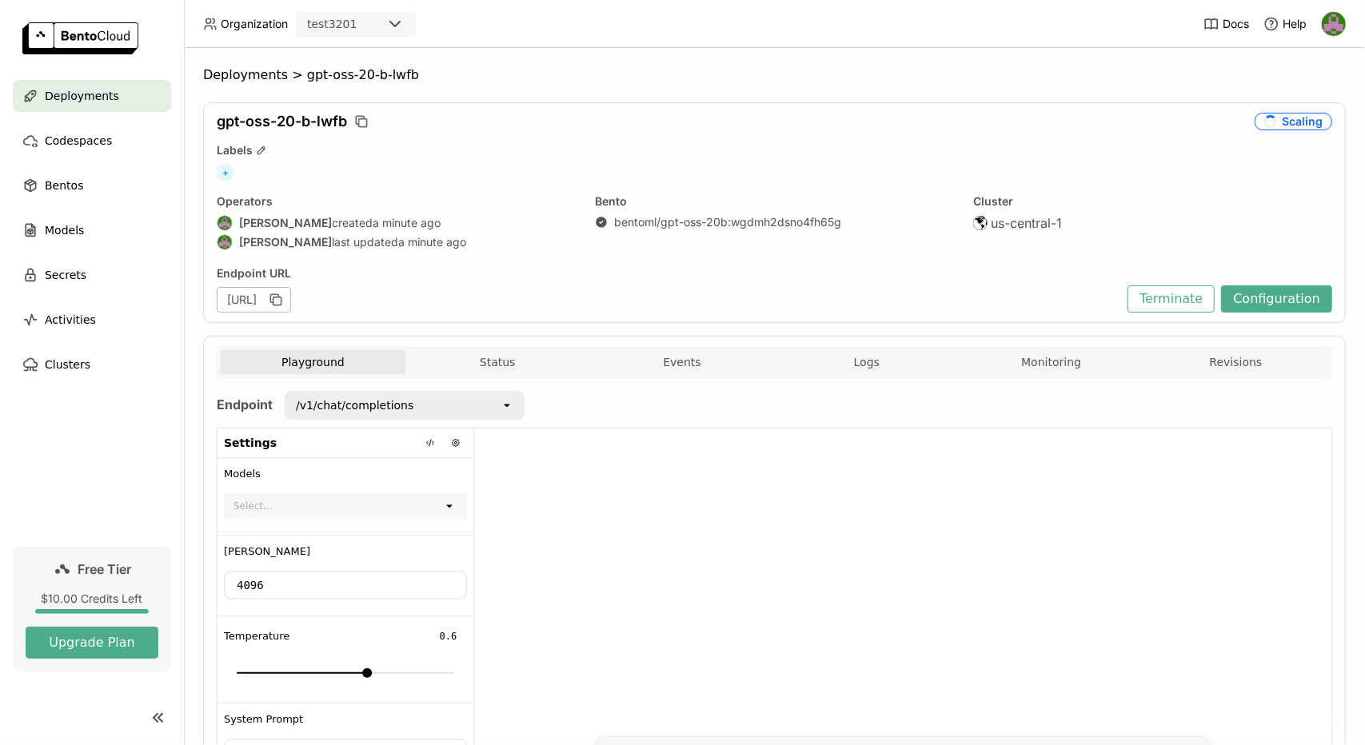
click at [999, 583] on div at bounding box center [902, 578] width 857 height 298
click at [515, 370] on button "Status" at bounding box center [497, 362] width 185 height 24
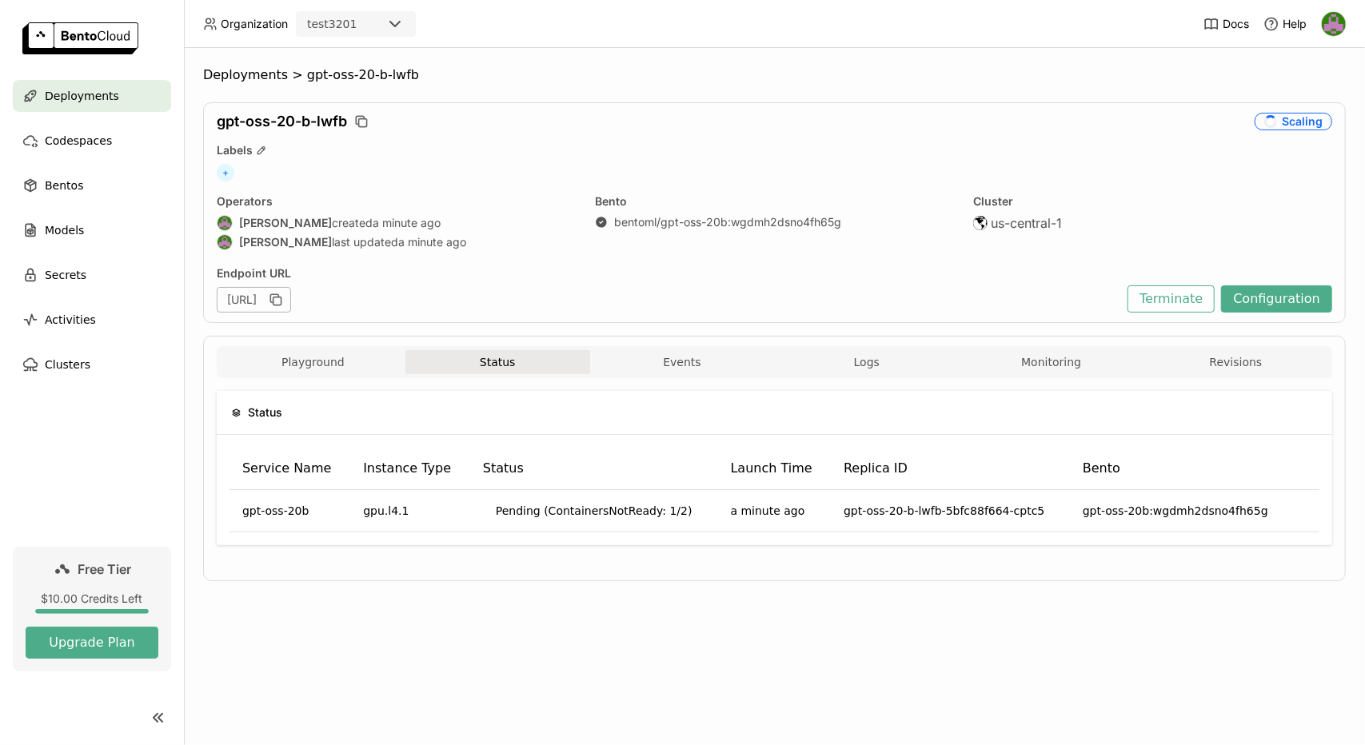
click at [568, 653] on div "Deployments > gpt-oss-20-b-lwfb gpt-oss-20-b-lwfb Scaling Labels + Operators [P…" at bounding box center [774, 396] width 1181 height 697
